Goal: Use online tool/utility: Utilize a website feature to perform a specific function

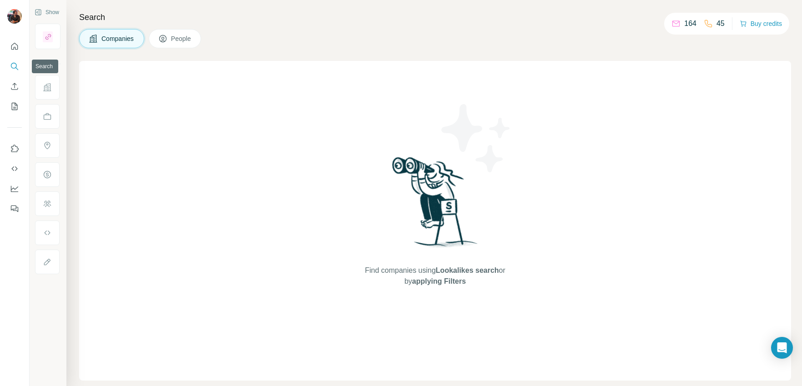
click at [12, 67] on icon "Search" at bounding box center [14, 66] width 6 height 6
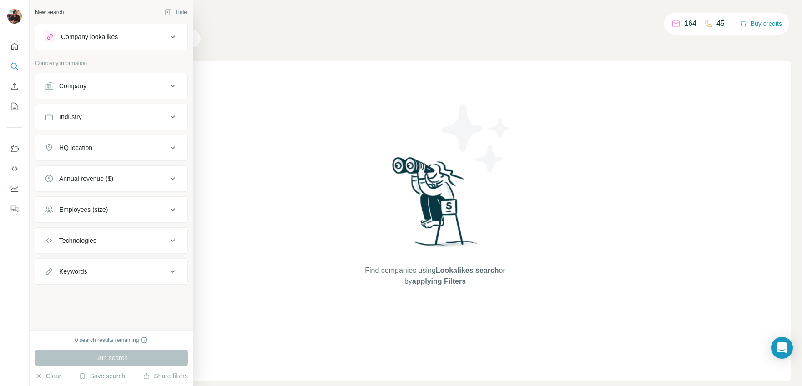
click at [100, 40] on div "Company lookalikes" at bounding box center [89, 36] width 57 height 9
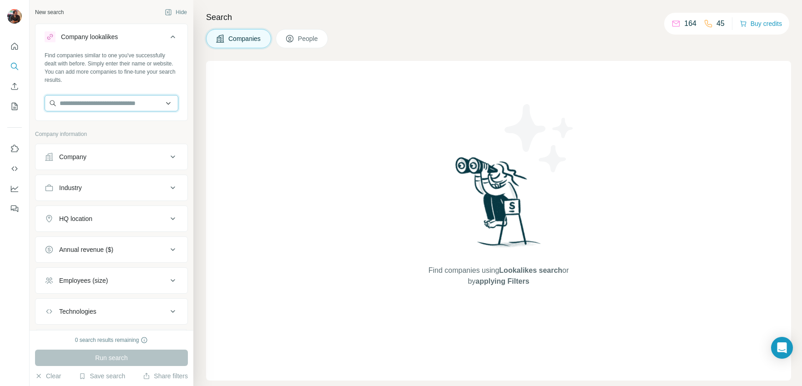
click at [99, 107] on input "text" at bounding box center [112, 103] width 134 height 16
type input "*********"
click at [132, 131] on div "Heffiq BV [DOMAIN_NAME]" at bounding box center [108, 128] width 122 height 25
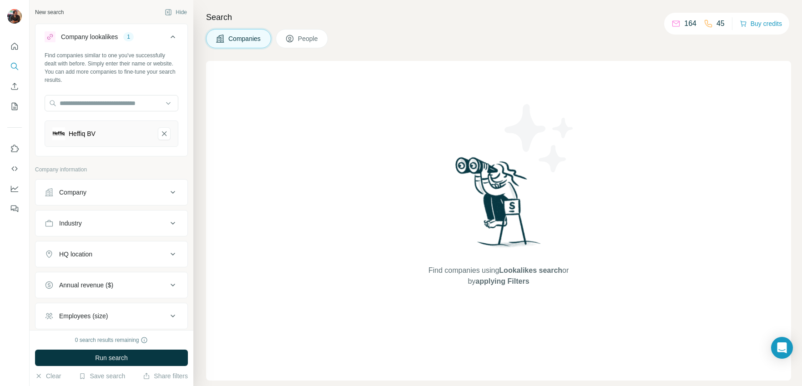
click at [125, 343] on div "0 search results remaining" at bounding box center [111, 340] width 73 height 8
click at [128, 349] on div "0 search results remaining Run search Clear Save search Share filters" at bounding box center [112, 358] width 164 height 56
click at [129, 353] on button "Run search" at bounding box center [111, 358] width 153 height 16
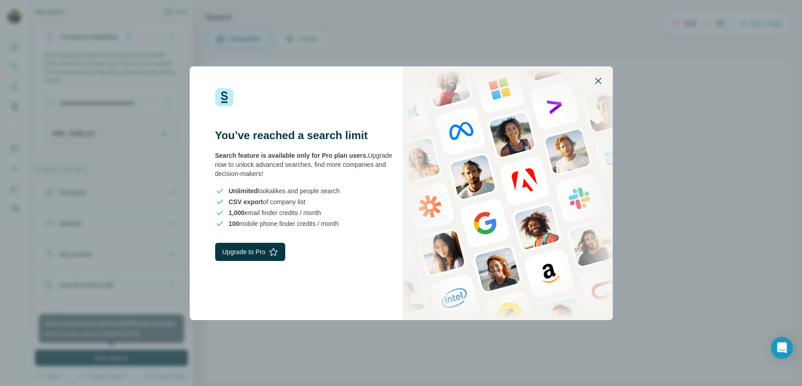
click at [592, 84] on button "button" at bounding box center [598, 81] width 22 height 22
